Goal: Task Accomplishment & Management: Manage account settings

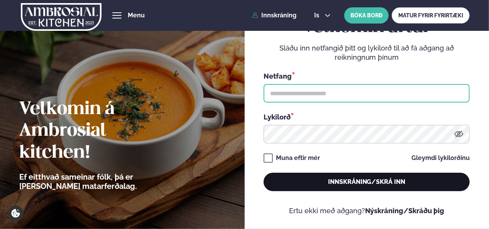
type input "**********"
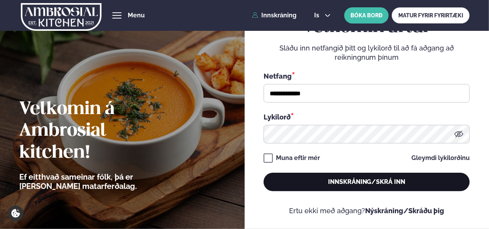
click at [321, 183] on button "Innskráning/Skrá inn" at bounding box center [367, 182] width 206 height 19
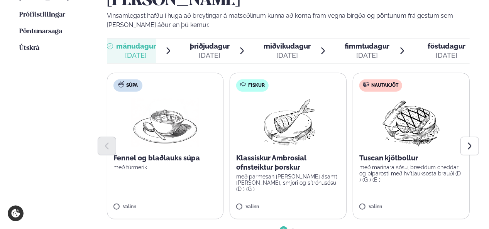
scroll to position [247, 0]
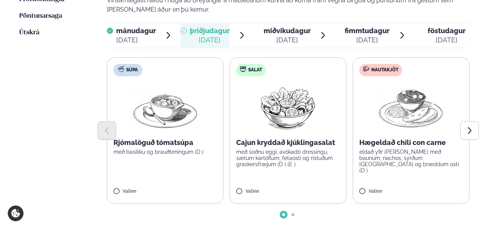
click at [137, 27] on span "mánudagur" at bounding box center [136, 31] width 40 height 8
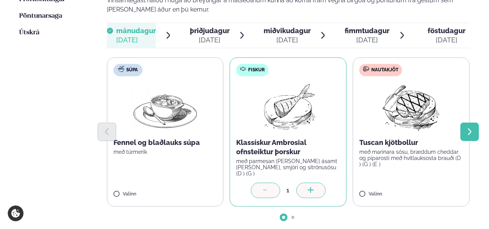
click at [469, 128] on icon "Next slide" at bounding box center [469, 132] width 8 height 8
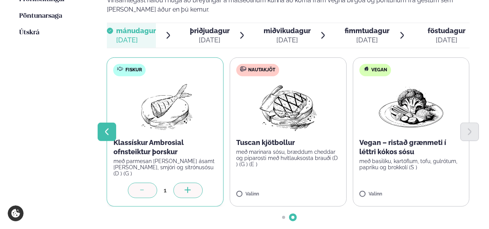
click at [105, 129] on icon "Previous slide" at bounding box center [106, 132] width 3 height 7
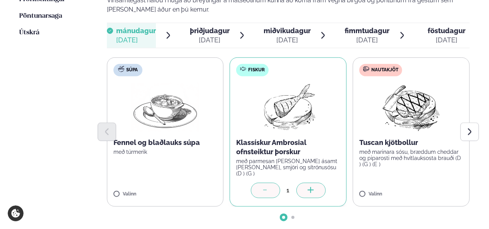
click at [214, 27] on span "þriðjudagur" at bounding box center [210, 31] width 40 height 8
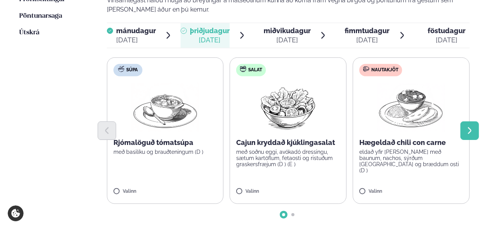
click at [467, 127] on icon "Next slide" at bounding box center [469, 131] width 8 height 8
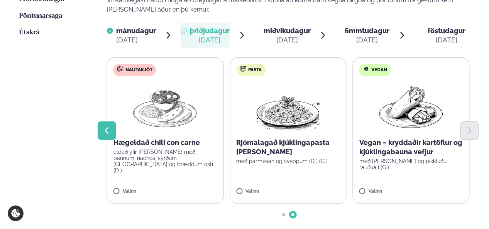
click at [106, 127] on icon "Previous slide" at bounding box center [106, 130] width 3 height 7
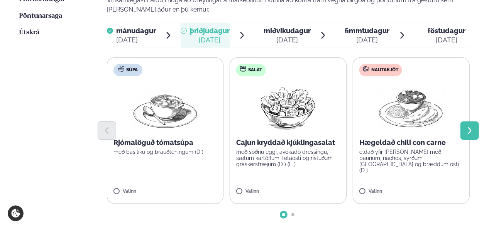
click at [469, 127] on icon "Next slide" at bounding box center [469, 131] width 8 height 8
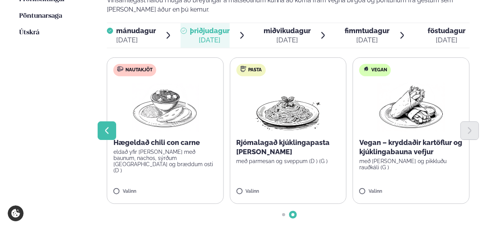
click at [109, 127] on icon "Previous slide" at bounding box center [107, 131] width 8 height 8
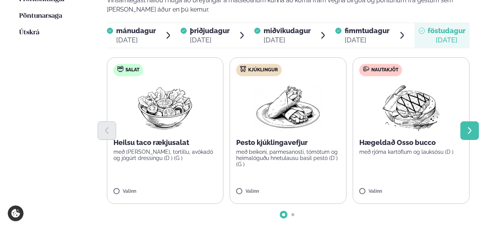
click at [469, 127] on icon "Next slide" at bounding box center [469, 131] width 8 height 8
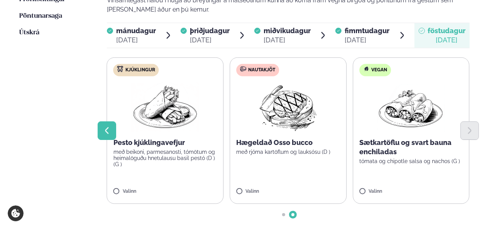
click at [108, 127] on icon "Previous slide" at bounding box center [107, 131] width 8 height 8
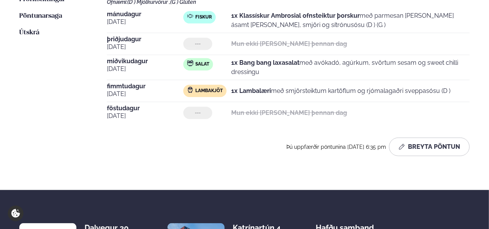
drag, startPoint x: 488, startPoint y: 138, endPoint x: 486, endPoint y: 106, distance: 31.7
click at [486, 106] on div "Næstu [PERSON_NAME] matseðill Næsta vika [PERSON_NAME] matseðill [PERSON_NAME] …" at bounding box center [244, 56] width 489 height 269
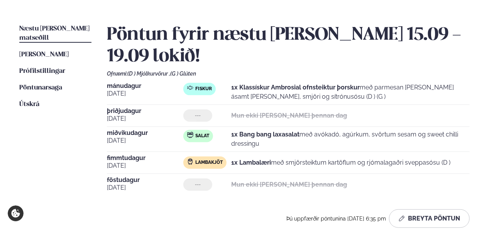
scroll to position [174, 0]
